Goal: Check status: Check status

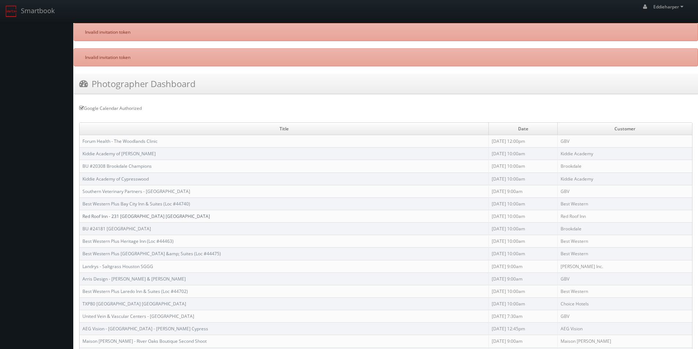
click at [137, 217] on link "Red Roof Inn - 231 [GEOGRAPHIC_DATA] [GEOGRAPHIC_DATA]" at bounding box center [146, 216] width 128 height 6
click at [128, 203] on link "Best Western Plus Bay City Inn & Suites (Loc #44740)" at bounding box center [136, 204] width 108 height 6
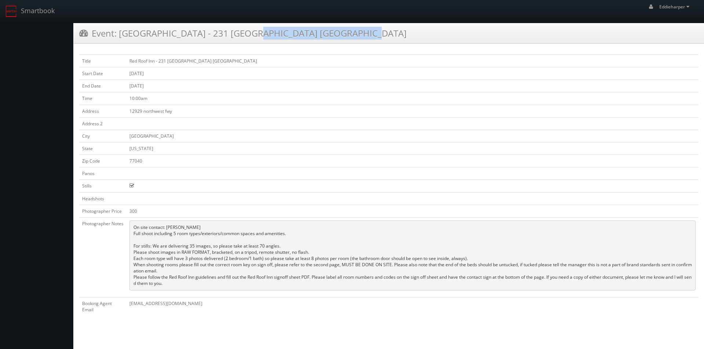
drag, startPoint x: 179, startPoint y: 34, endPoint x: 285, endPoint y: 40, distance: 106.1
click at [285, 40] on div "Event: [GEOGRAPHIC_DATA] - 231 [GEOGRAPHIC_DATA] [GEOGRAPHIC_DATA]" at bounding box center [389, 33] width 630 height 21
copy h3 "231 Red Roof Inn [GEOGRAPHIC_DATA]"
